Goal: Information Seeking & Learning: Learn about a topic

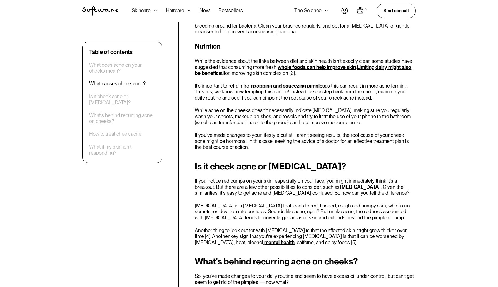
scroll to position [865, 0]
click at [339, 187] on link "rosacea" at bounding box center [359, 187] width 41 height 6
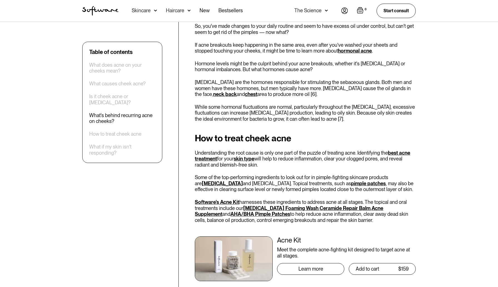
scroll to position [1120, 0]
